Goal: Navigation & Orientation: Find specific page/section

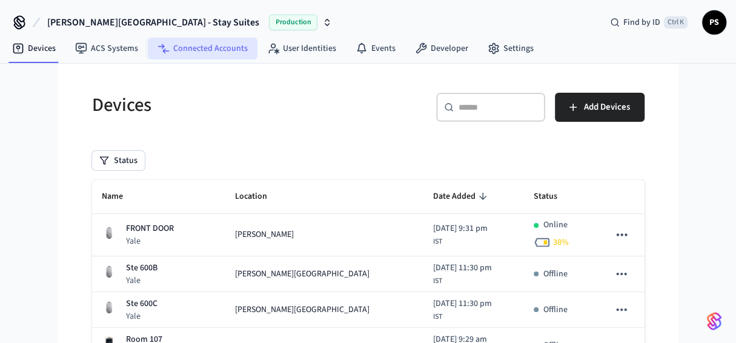
click at [191, 44] on link "Connected Accounts" at bounding box center [203, 49] width 110 height 22
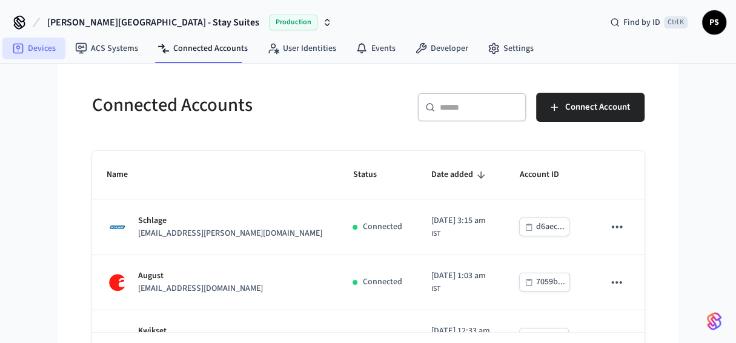
click at [31, 42] on link "Devices" at bounding box center [33, 49] width 63 height 22
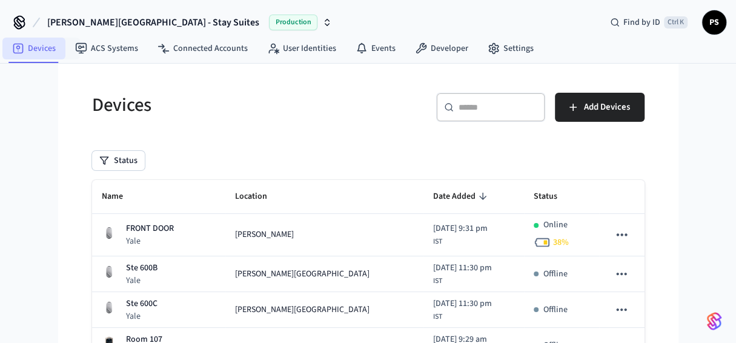
click at [34, 48] on link "Devices" at bounding box center [33, 49] width 63 height 22
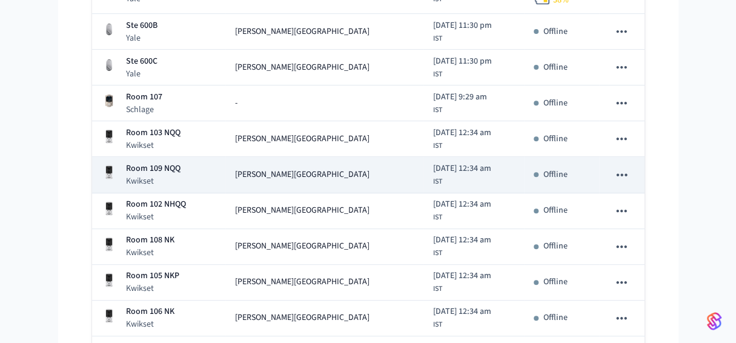
scroll to position [415, 0]
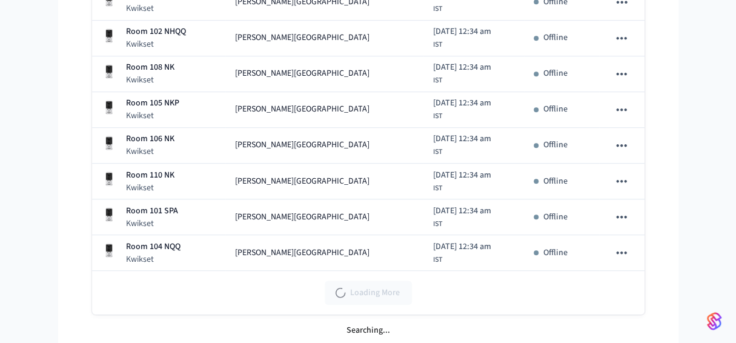
click at [368, 285] on div "Loading More" at bounding box center [368, 293] width 552 height 44
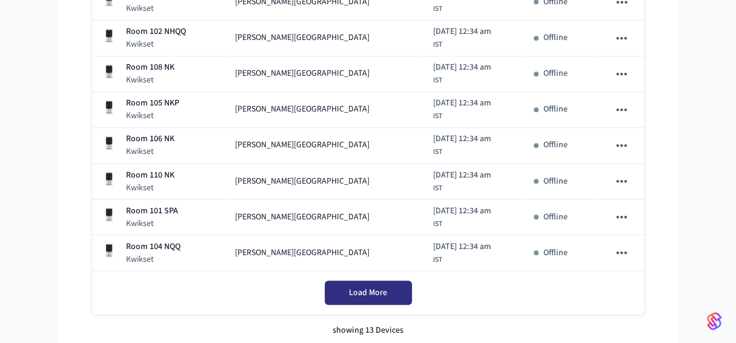
click at [368, 287] on span "Load More" at bounding box center [368, 293] width 38 height 12
